Goal: Information Seeking & Learning: Learn about a topic

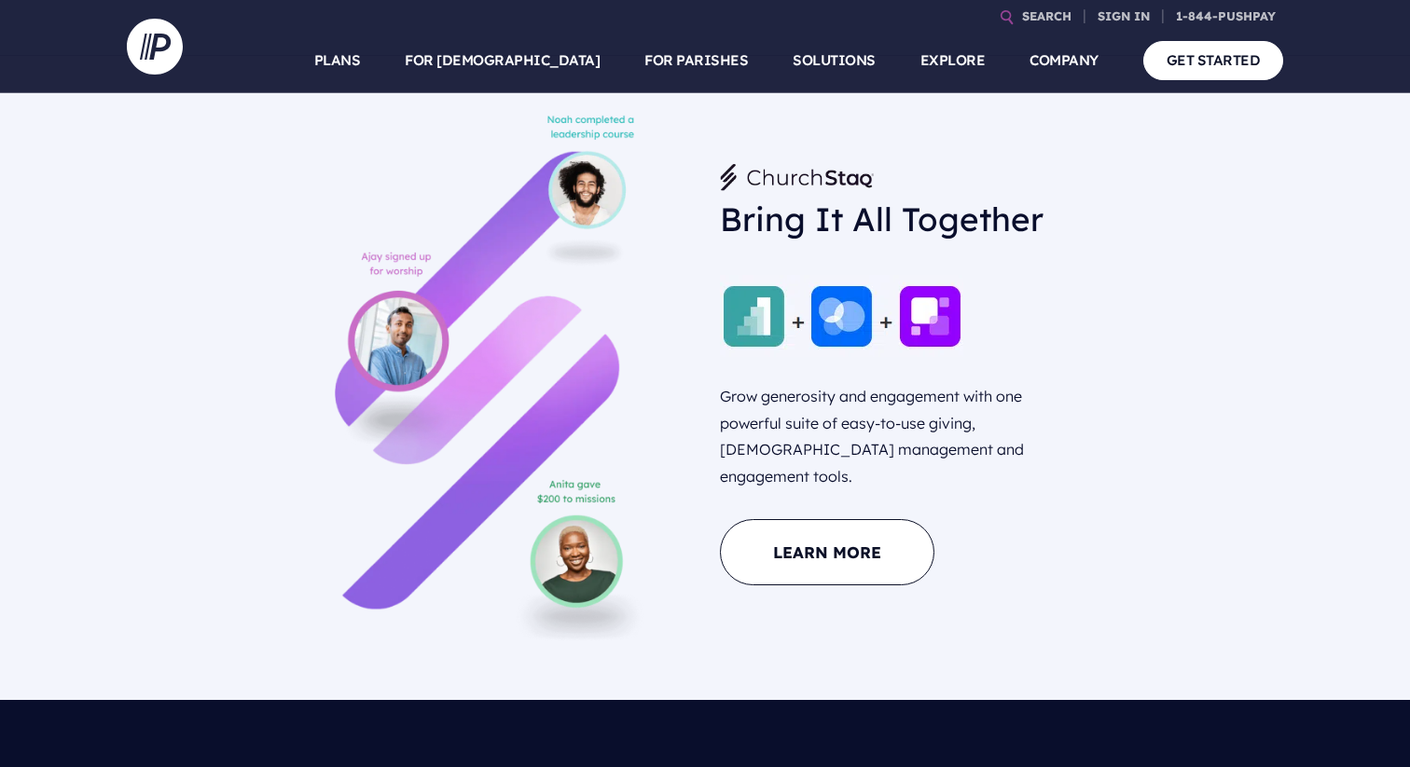
scroll to position [2449, 0]
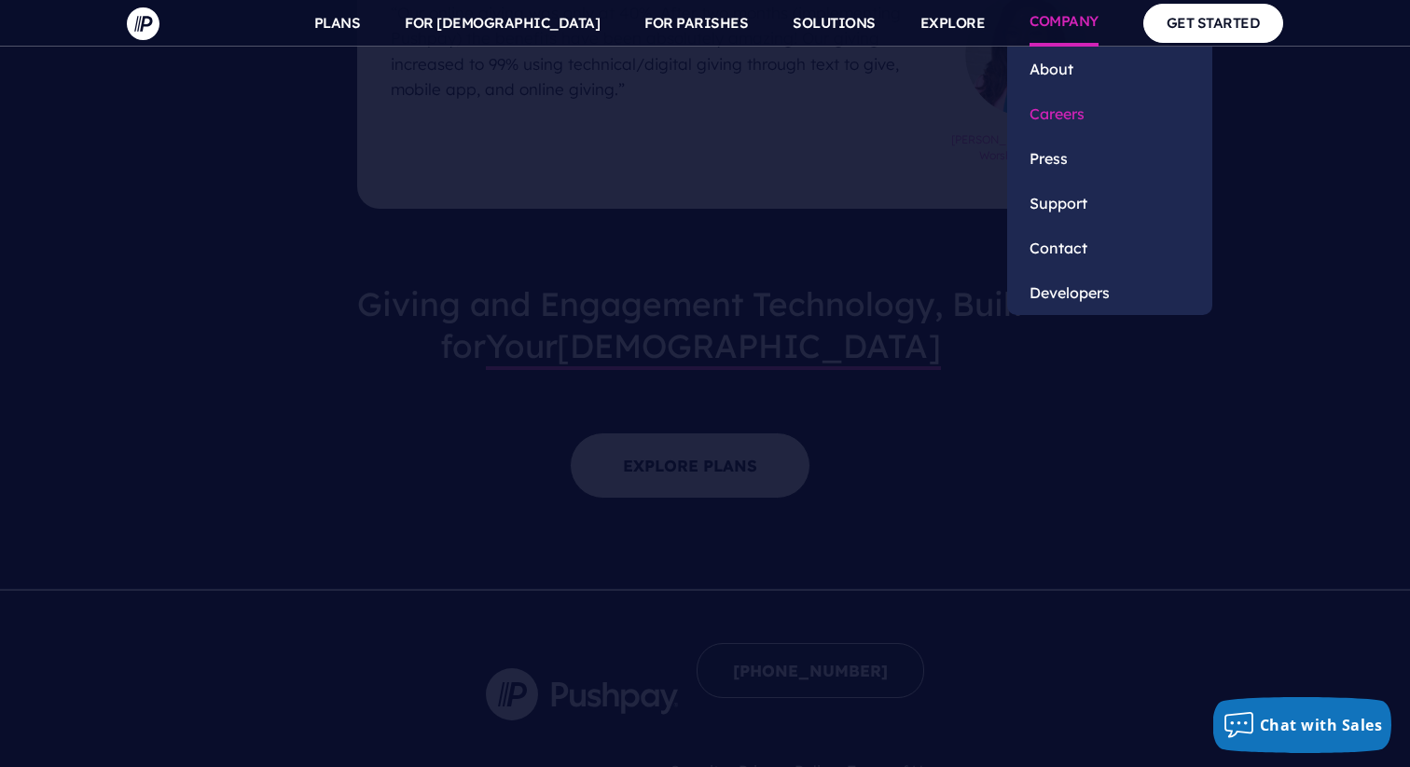
click at [1058, 114] on link "Careers" at bounding box center [1109, 113] width 205 height 45
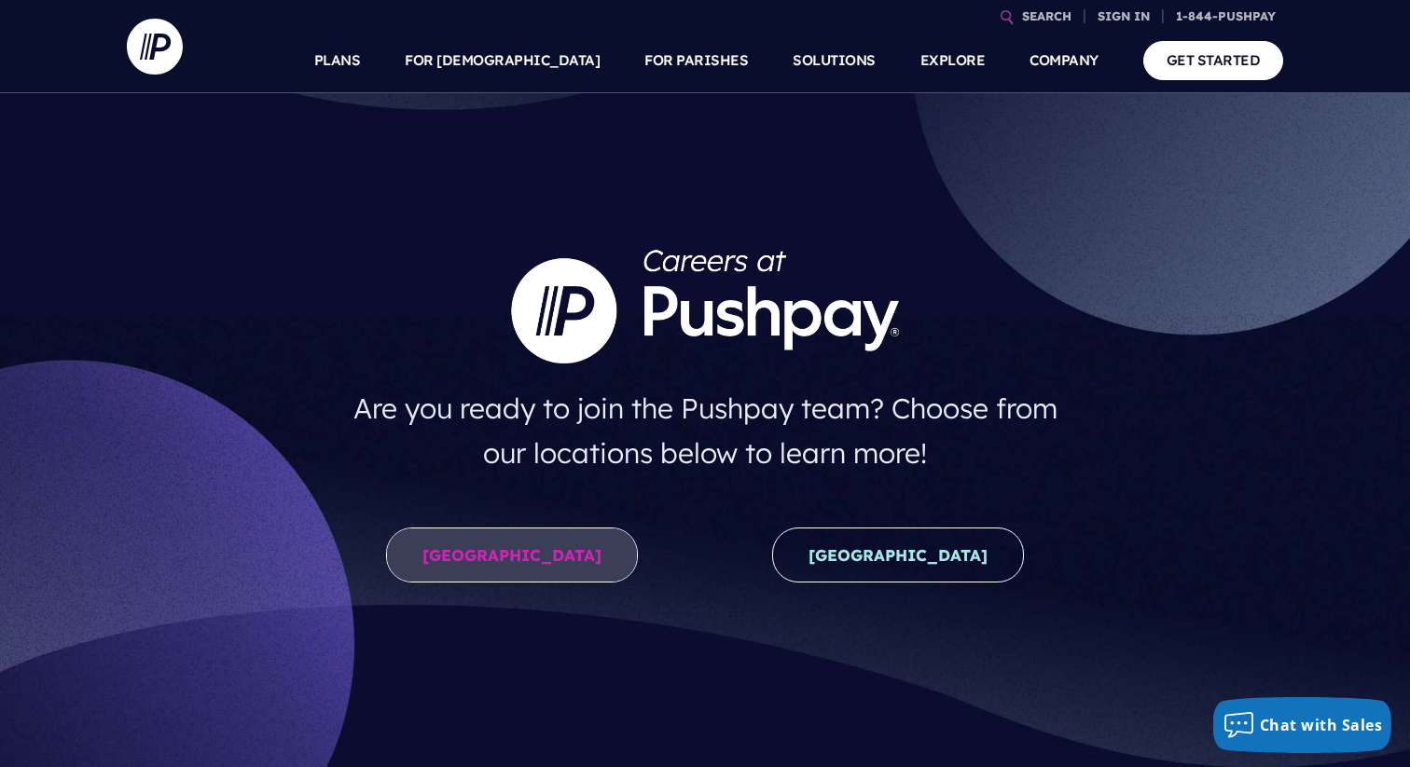
click at [549, 564] on link "United States" at bounding box center [512, 555] width 252 height 55
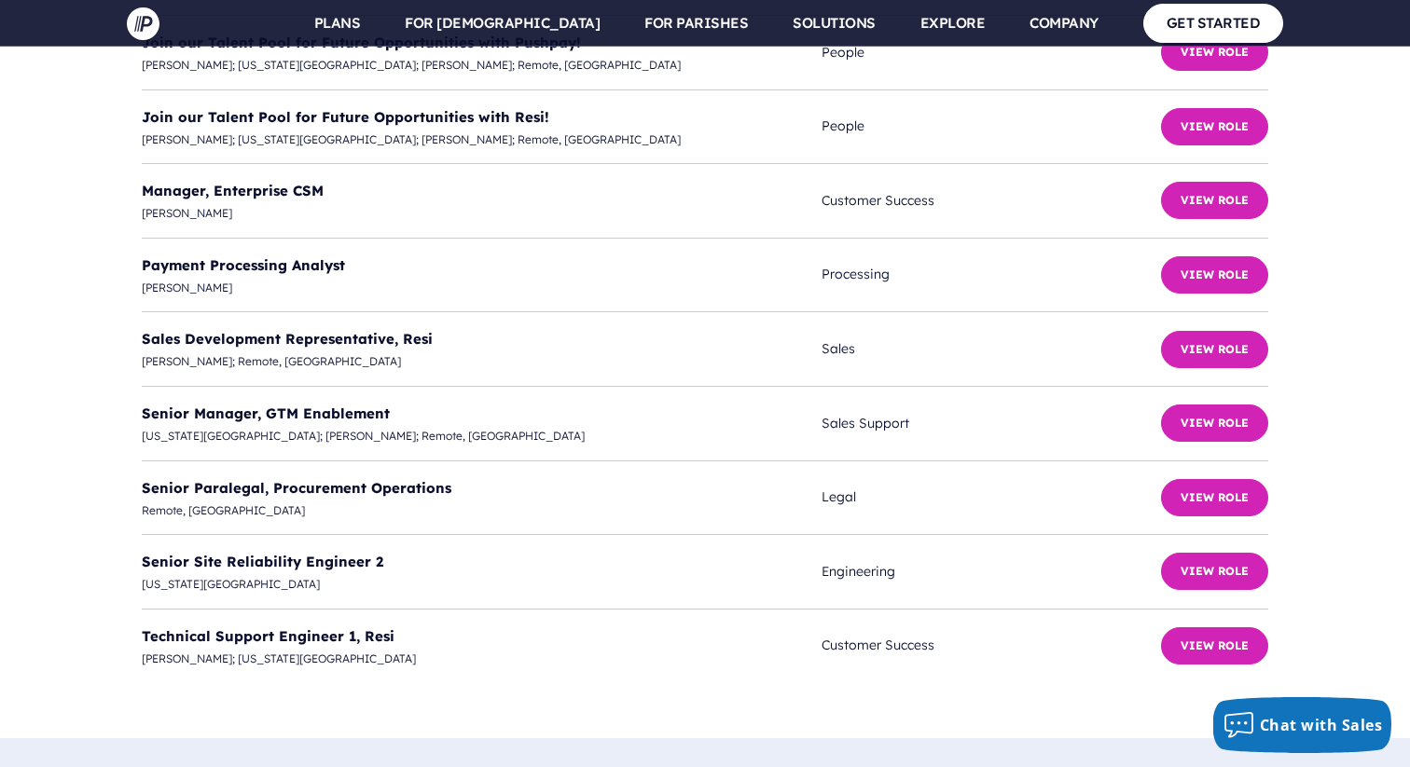
scroll to position [5372, 0]
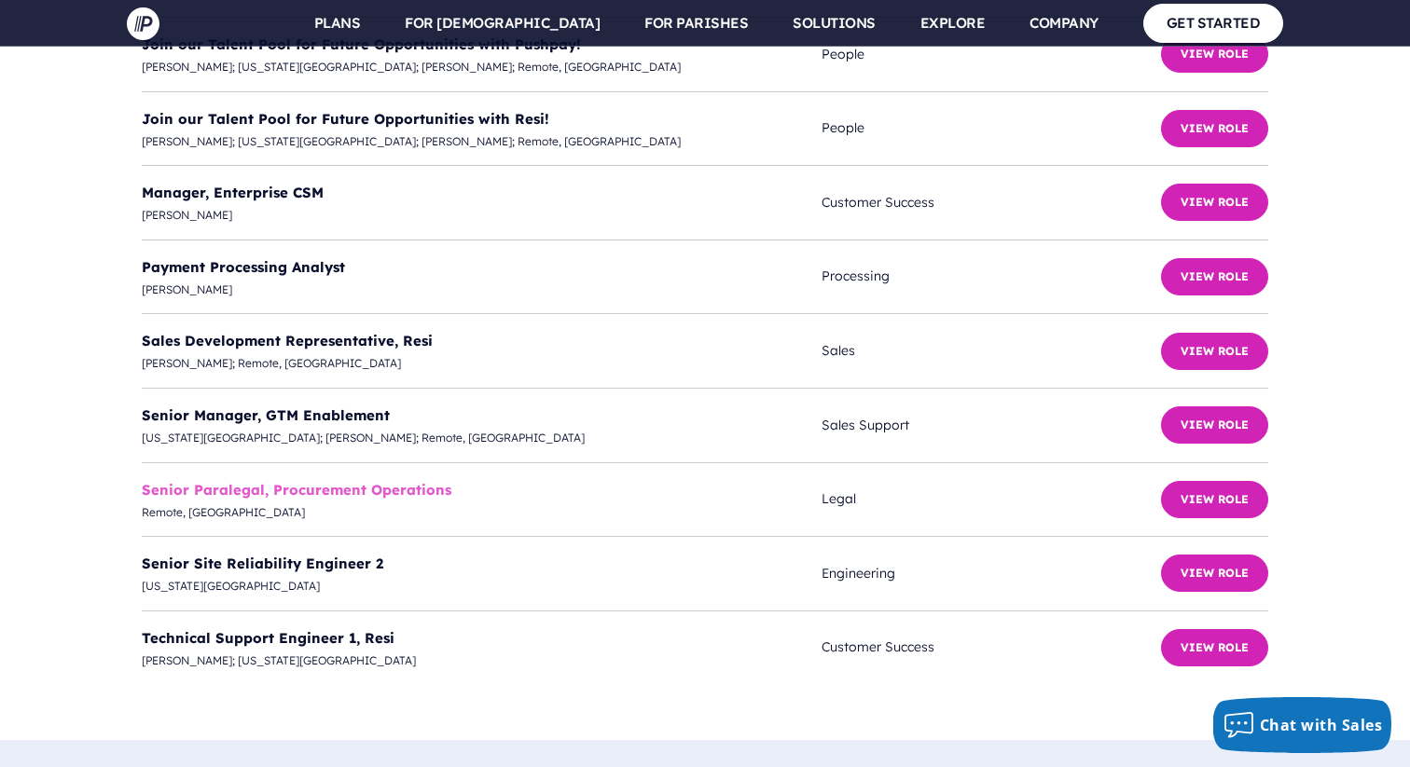
click at [318, 481] on link "Senior Paralegal, Procurement Operations" at bounding box center [297, 490] width 310 height 18
